Goal: Navigation & Orientation: Find specific page/section

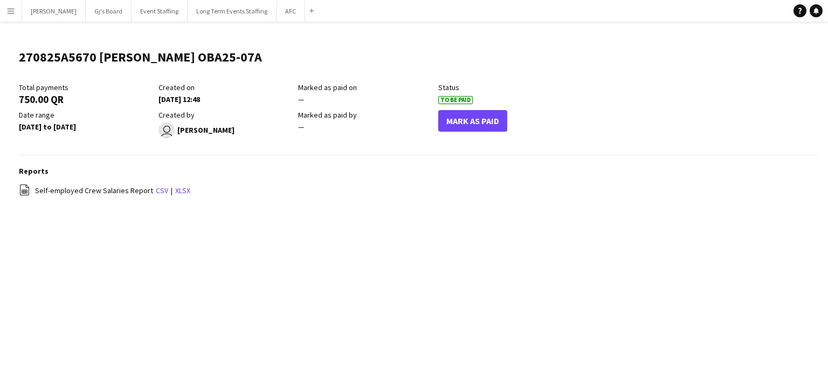
click at [11, 11] on app-icon "Menu" at bounding box center [10, 10] width 9 height 9
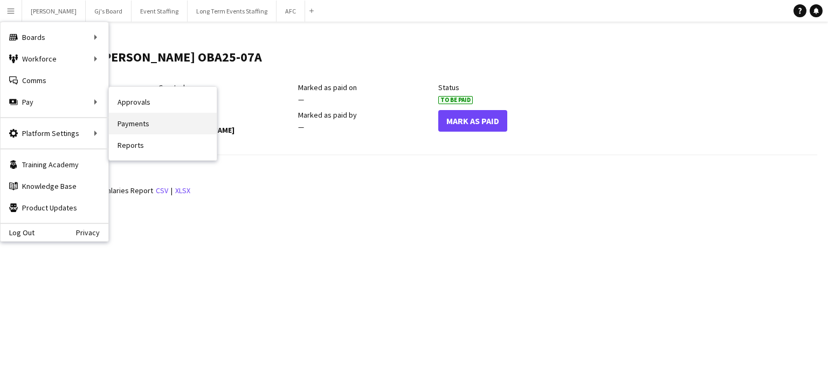
click at [123, 125] on link "Payments" at bounding box center [163, 124] width 108 height 22
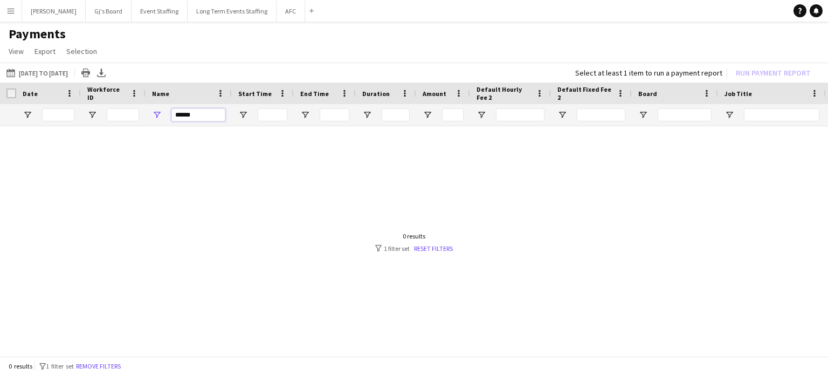
click at [204, 118] on input "******" at bounding box center [198, 114] width 54 height 13
type input "*"
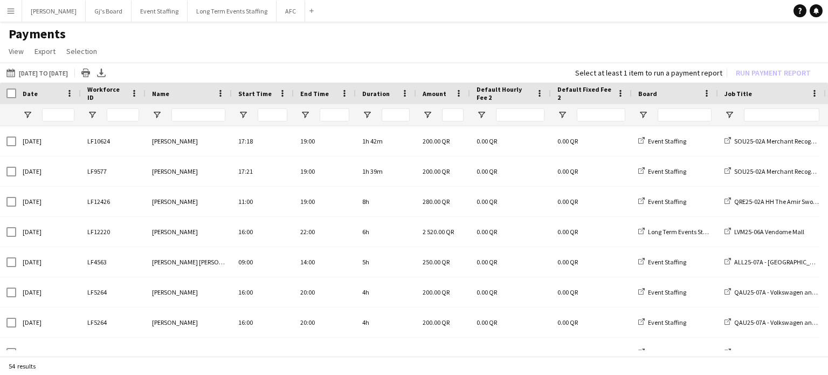
click at [17, 19] on button "Menu" at bounding box center [11, 11] width 22 height 22
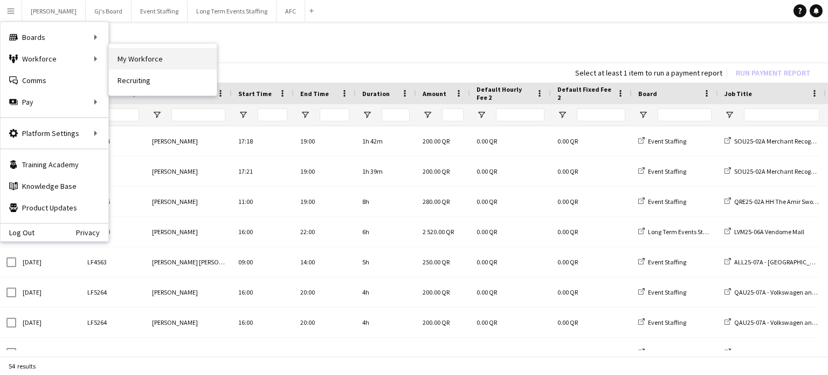
click at [126, 56] on link "My Workforce" at bounding box center [163, 59] width 108 height 22
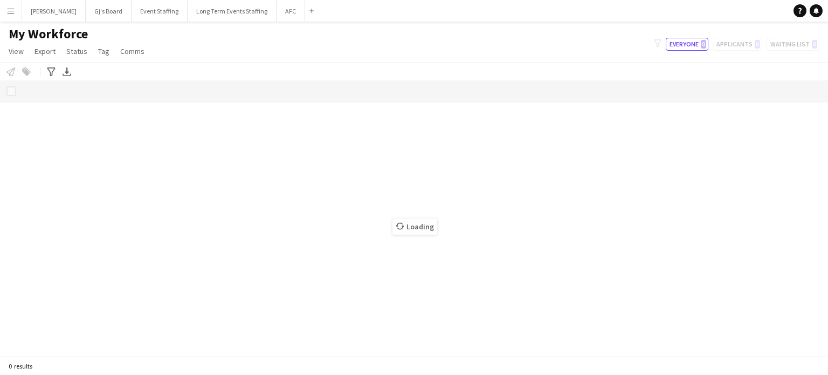
click at [12, 10] on app-icon "Menu" at bounding box center [10, 10] width 9 height 9
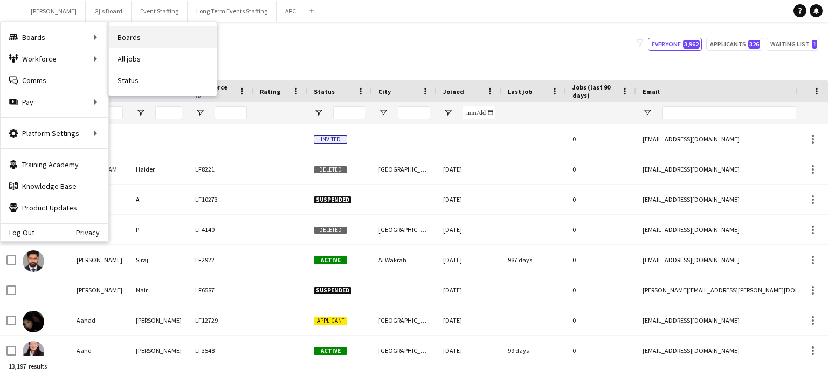
click at [131, 35] on link "Boards" at bounding box center [163, 37] width 108 height 22
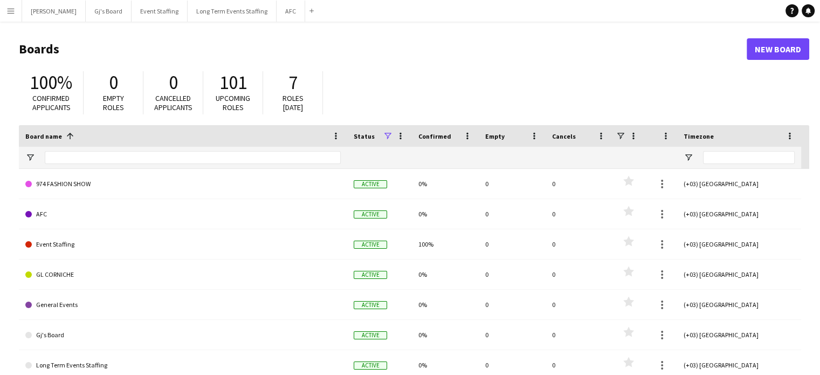
click at [14, 11] on app-icon "Menu" at bounding box center [10, 10] width 9 height 9
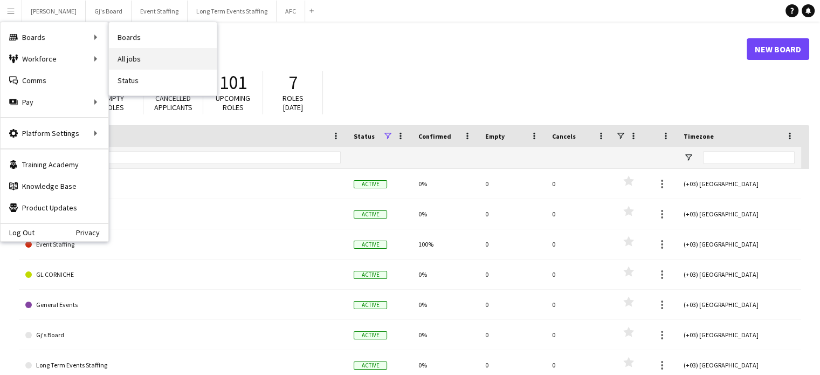
click at [154, 61] on link "All jobs" at bounding box center [163, 59] width 108 height 22
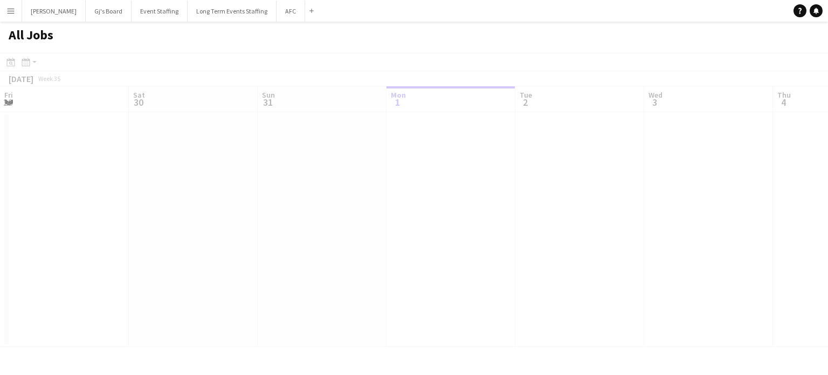
scroll to position [0, 258]
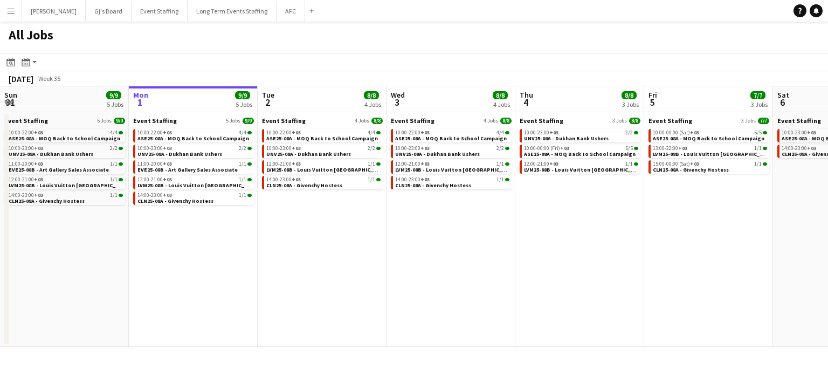
click at [43, 216] on app-date-cell "Event Staffing 5 Jobs 9/9 10:00-22:00 +03 4/4 ASE25-08A - MOQ Back to School Ca…" at bounding box center [64, 229] width 129 height 234
click at [32, 60] on app-action-btn "Month view / Day view" at bounding box center [28, 62] width 19 height 13
drag, startPoint x: 88, startPoint y: 241, endPoint x: 43, endPoint y: 165, distance: 88.5
click at [88, 238] on app-date-cell "Event Staffing 5 Jobs 9/9 10:00-22:00 +03 4/4 ASE25-08A - MOQ Back to School Ca…" at bounding box center [64, 229] width 129 height 234
click at [29, 56] on div "Month view / Day view" at bounding box center [25, 62] width 13 height 13
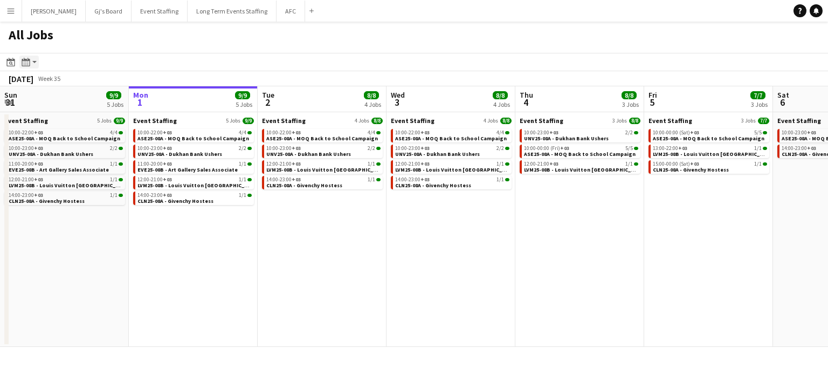
click at [30, 60] on div "Month view / Day view" at bounding box center [25, 62] width 13 height 13
click at [103, 215] on app-date-cell "Event Staffing 5 Jobs 9/9 10:00-22:00 +03 4/4 ASE25-08A - MOQ Back to School Ca…" at bounding box center [64, 229] width 129 height 234
click at [66, 266] on app-date-cell "Event Staffing 5 Jobs 9/9 10:00-22:00 +03 4/4 ASE25-08A - MOQ Back to School Ca…" at bounding box center [64, 229] width 129 height 234
click at [63, 120] on link "Month view" at bounding box center [58, 120] width 59 height 10
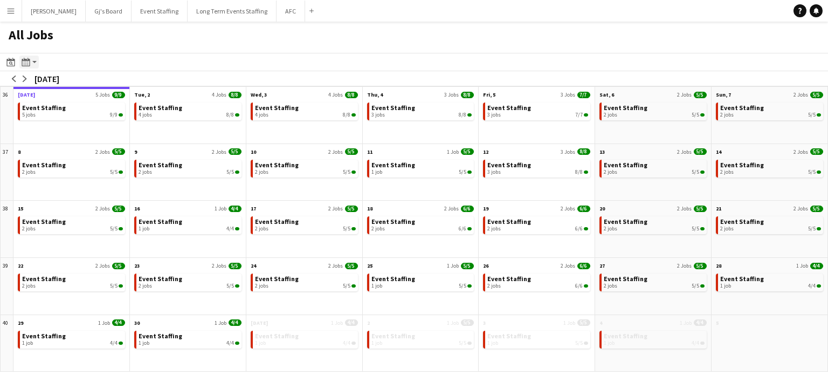
click at [32, 61] on div "Month view / Day view" at bounding box center [25, 62] width 13 height 13
click at [70, 102] on link "Day view by Job" at bounding box center [58, 101] width 59 height 10
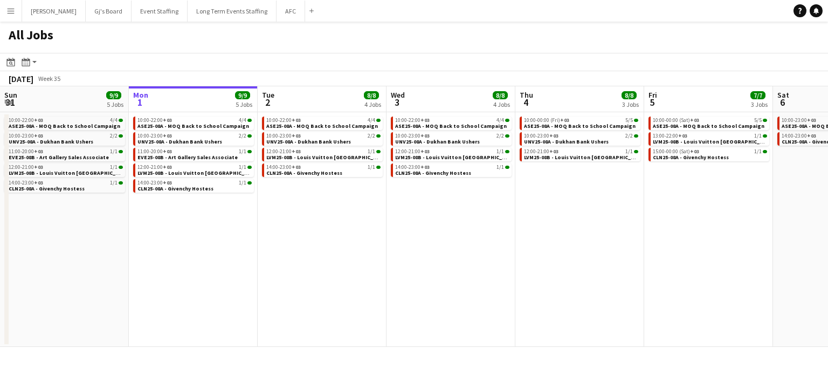
click at [63, 80] on span "Week 35" at bounding box center [49, 78] width 27 height 8
click at [33, 79] on div "[DATE]" at bounding box center [21, 78] width 25 height 11
click at [163, 190] on span "CLN25-08A - Givenchy Hostess" at bounding box center [175, 188] width 76 height 7
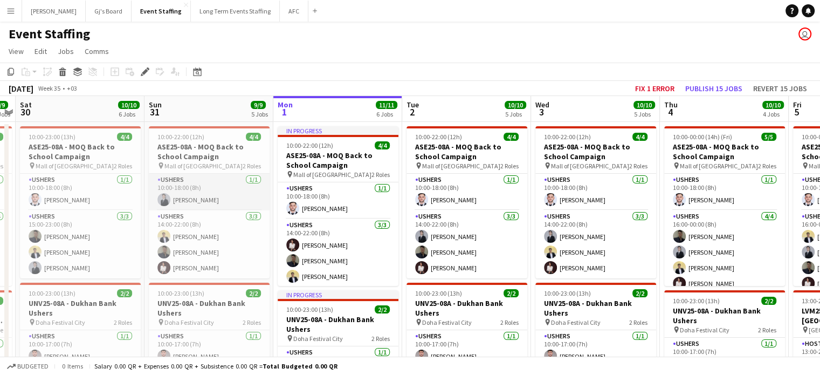
click at [233, 189] on app-card-role "Ushers [DATE] 10:00-18:00 (8h) [PERSON_NAME]" at bounding box center [209, 192] width 121 height 37
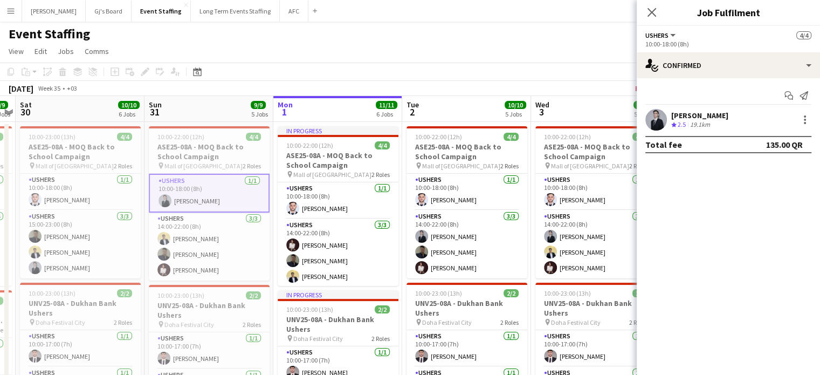
click at [645, 12] on div "Close pop-in" at bounding box center [652, 12] width 30 height 25
click at [653, 12] on icon "Close pop-in" at bounding box center [651, 12] width 10 height 10
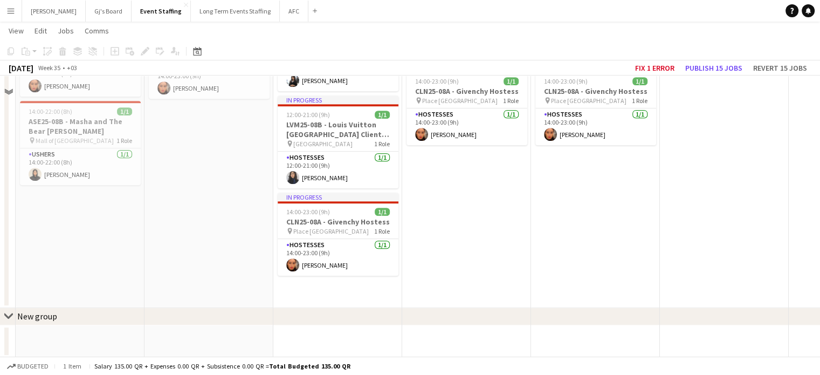
scroll to position [562, 0]
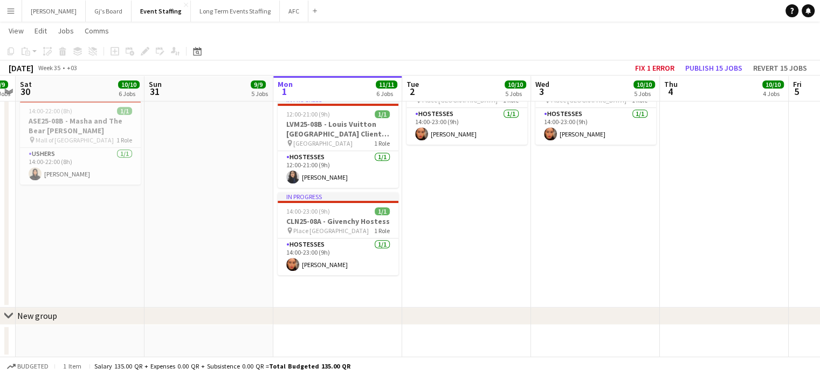
click at [33, 72] on div "[DATE]" at bounding box center [21, 68] width 25 height 11
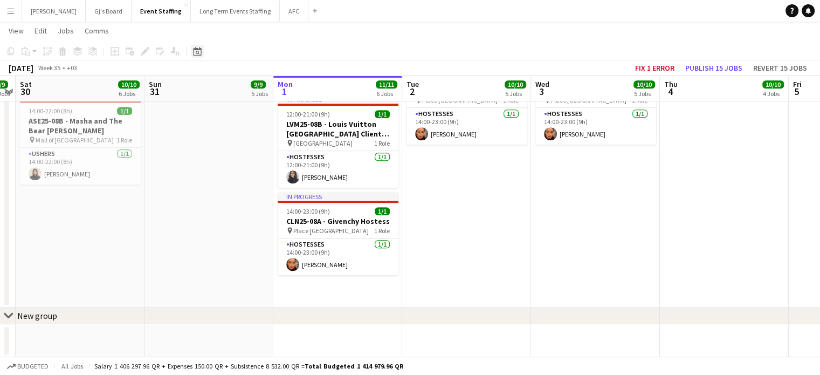
click at [200, 51] on icon "Date picker" at bounding box center [197, 51] width 9 height 9
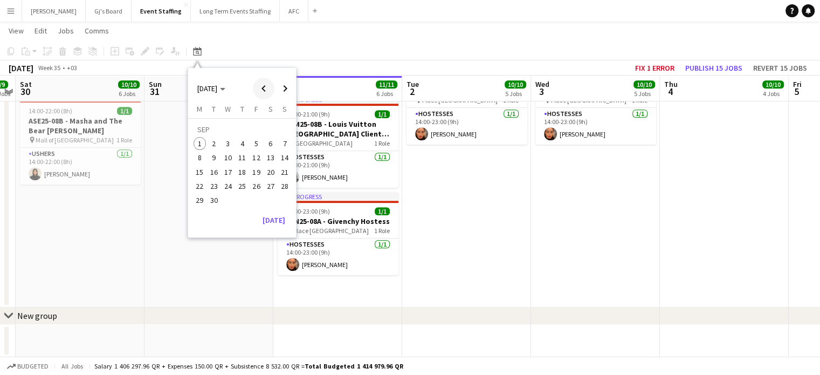
click at [257, 88] on span "Previous month" at bounding box center [264, 89] width 22 height 22
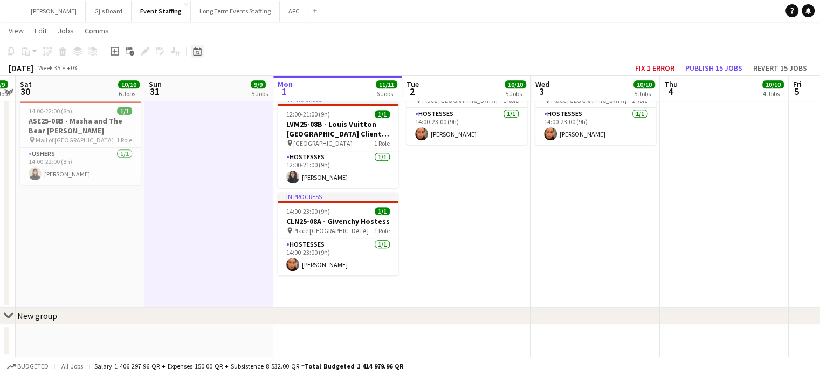
click at [200, 54] on icon "Date picker" at bounding box center [197, 51] width 9 height 9
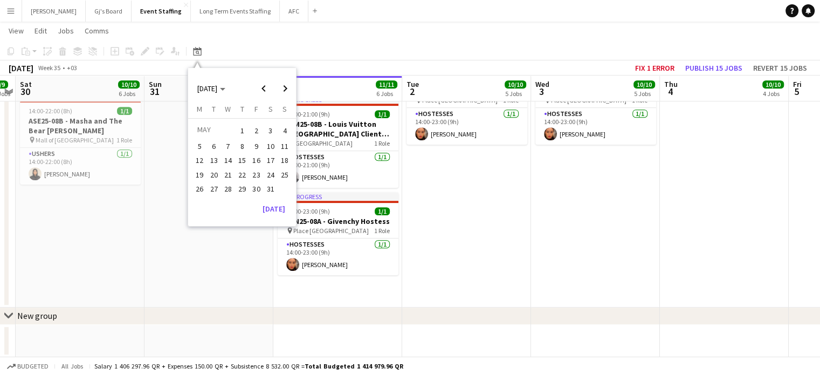
click at [225, 200] on div "[DATE]" at bounding box center [238, 208] width 101 height 17
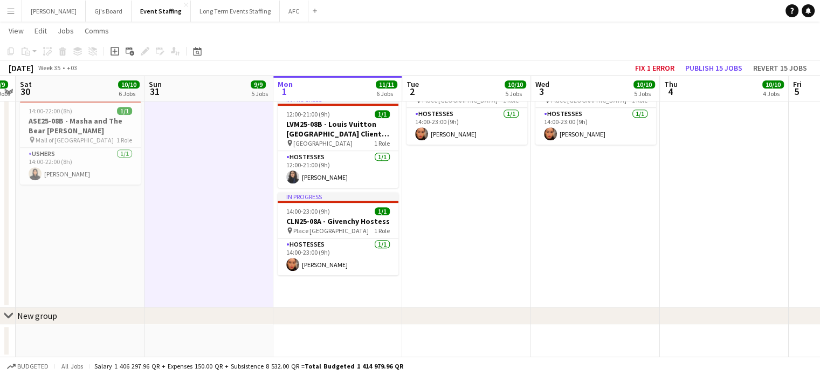
click at [9, 316] on icon at bounding box center [8, 315] width 8 height 4
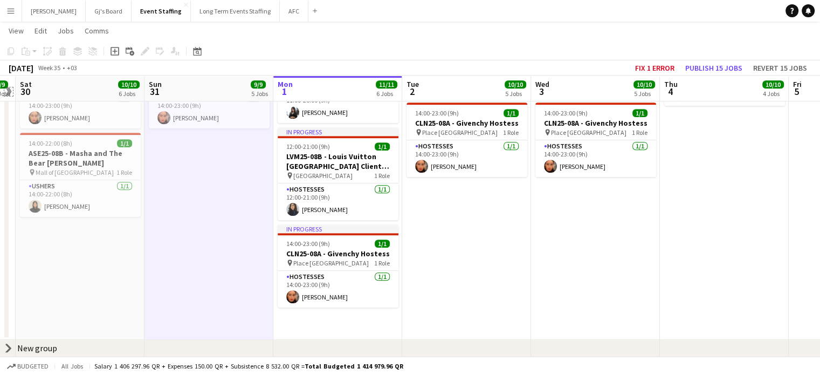
click at [9, 94] on app-icon "Expand/collapse" at bounding box center [8, 91] width 10 height 9
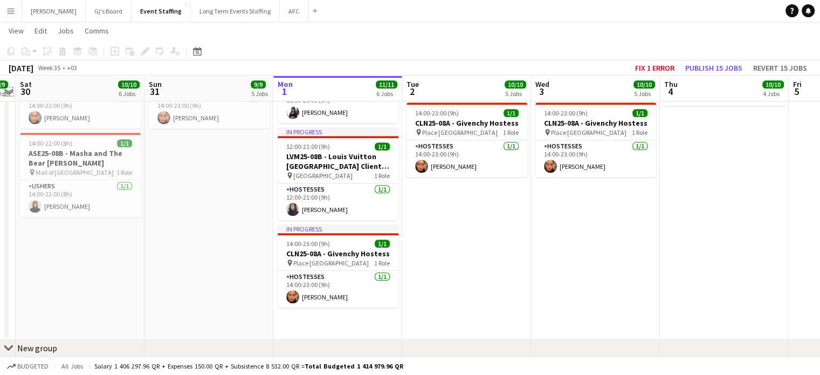
click at [9, 94] on app-icon "Expand/collapse" at bounding box center [8, 91] width 9 height 10
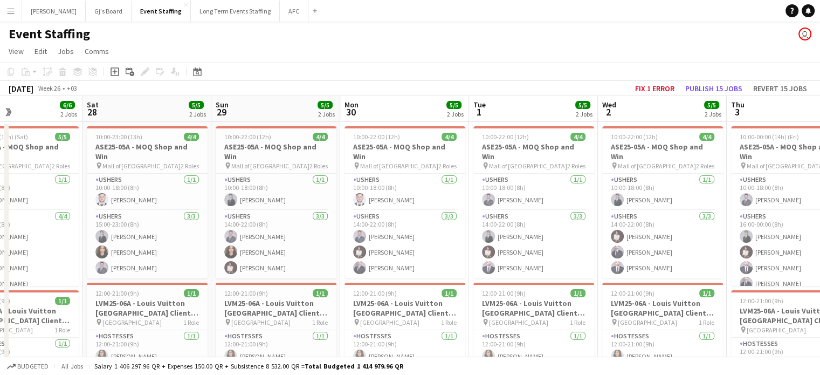
scroll to position [0, 305]
